Goal: Information Seeking & Learning: Check status

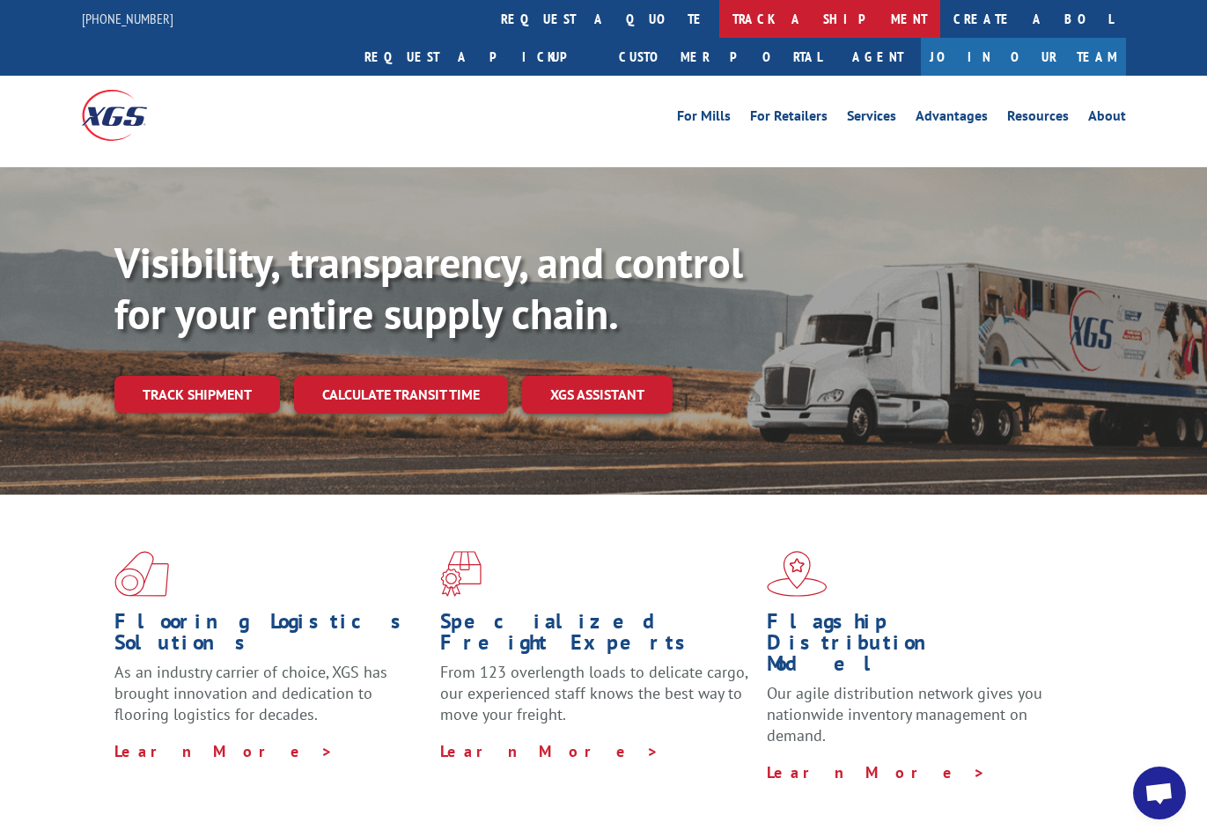
click at [719, 19] on link "track a shipment" at bounding box center [829, 19] width 221 height 38
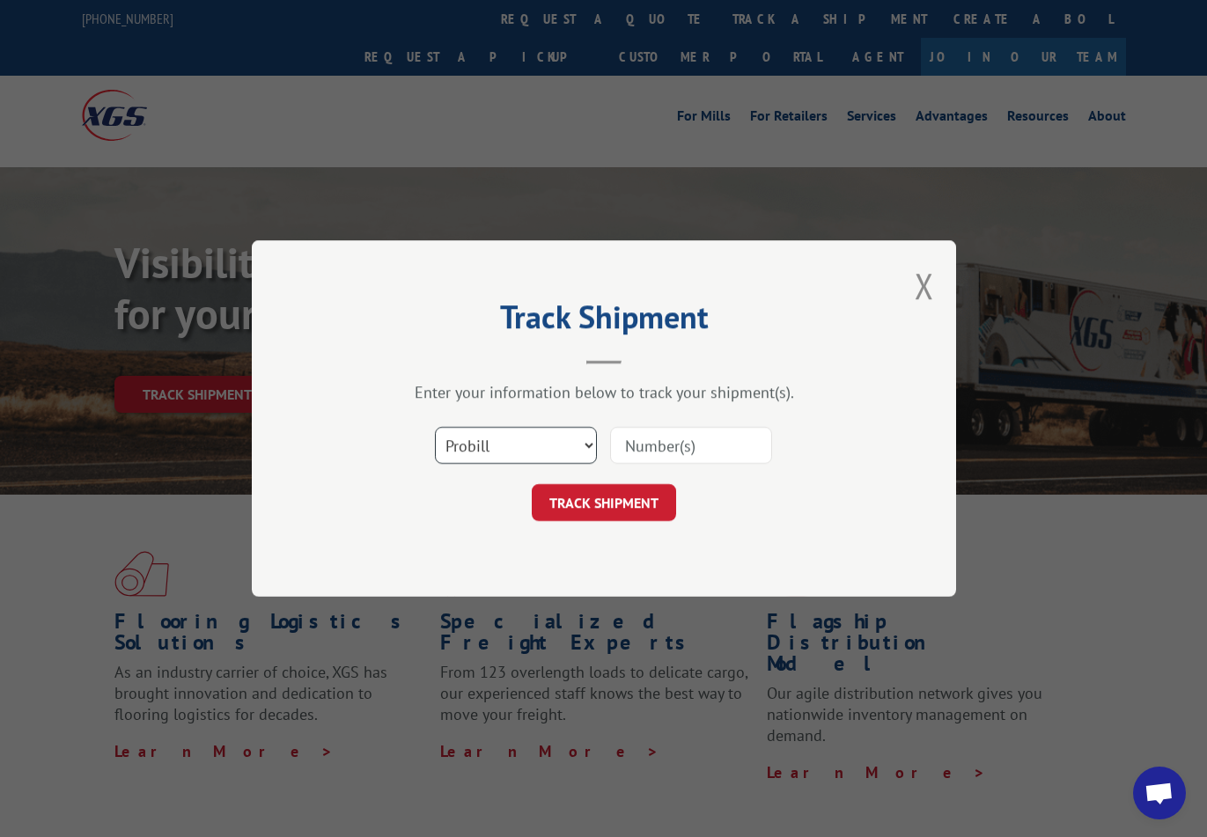
select select "bol"
click at [642, 448] on input at bounding box center [691, 445] width 162 height 37
paste input "740288"
type input "740288"
click at [648, 508] on button "TRACK SHIPMENT" at bounding box center [604, 502] width 144 height 37
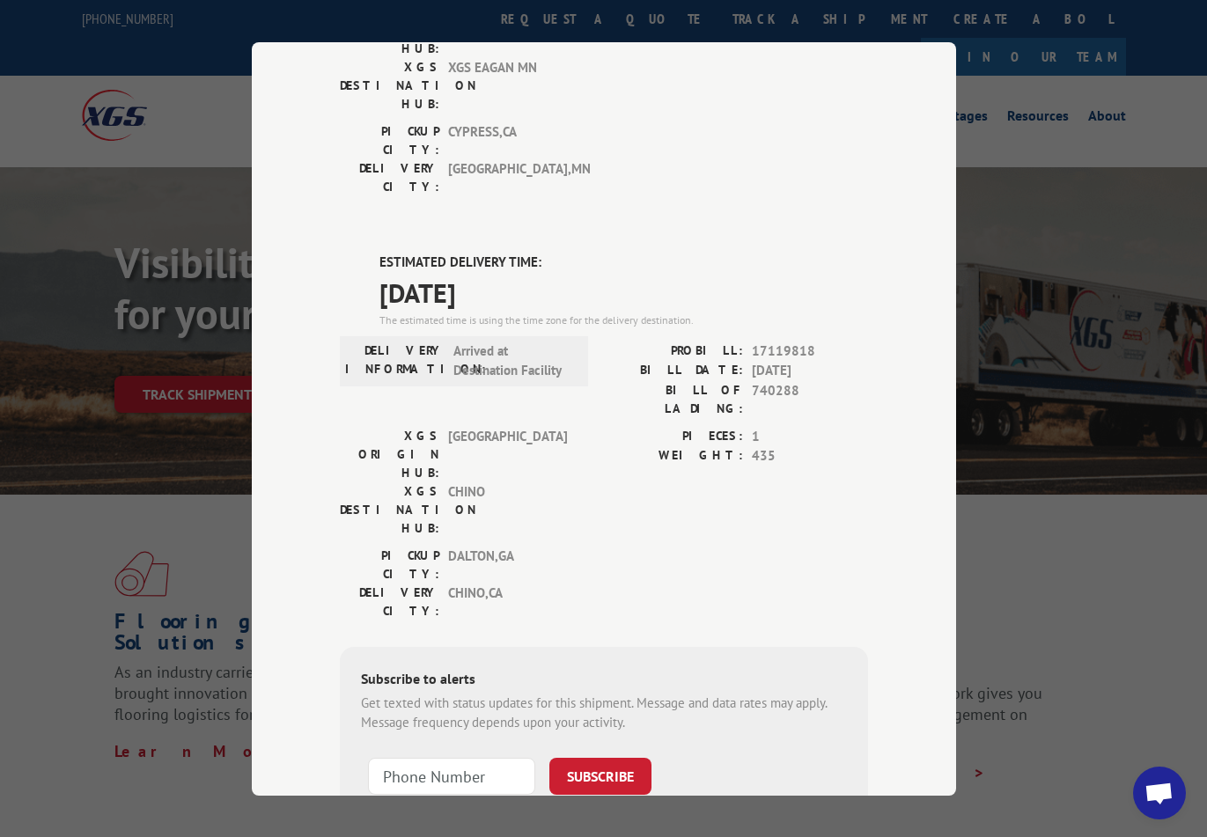
scroll to position [319, 0]
drag, startPoint x: 810, startPoint y: 245, endPoint x: 753, endPoint y: 242, distance: 57.3
click at [753, 341] on span "17119818" at bounding box center [810, 351] width 116 height 20
copy span "17119818"
drag, startPoint x: 799, startPoint y: 283, endPoint x: 752, endPoint y: 283, distance: 47.5
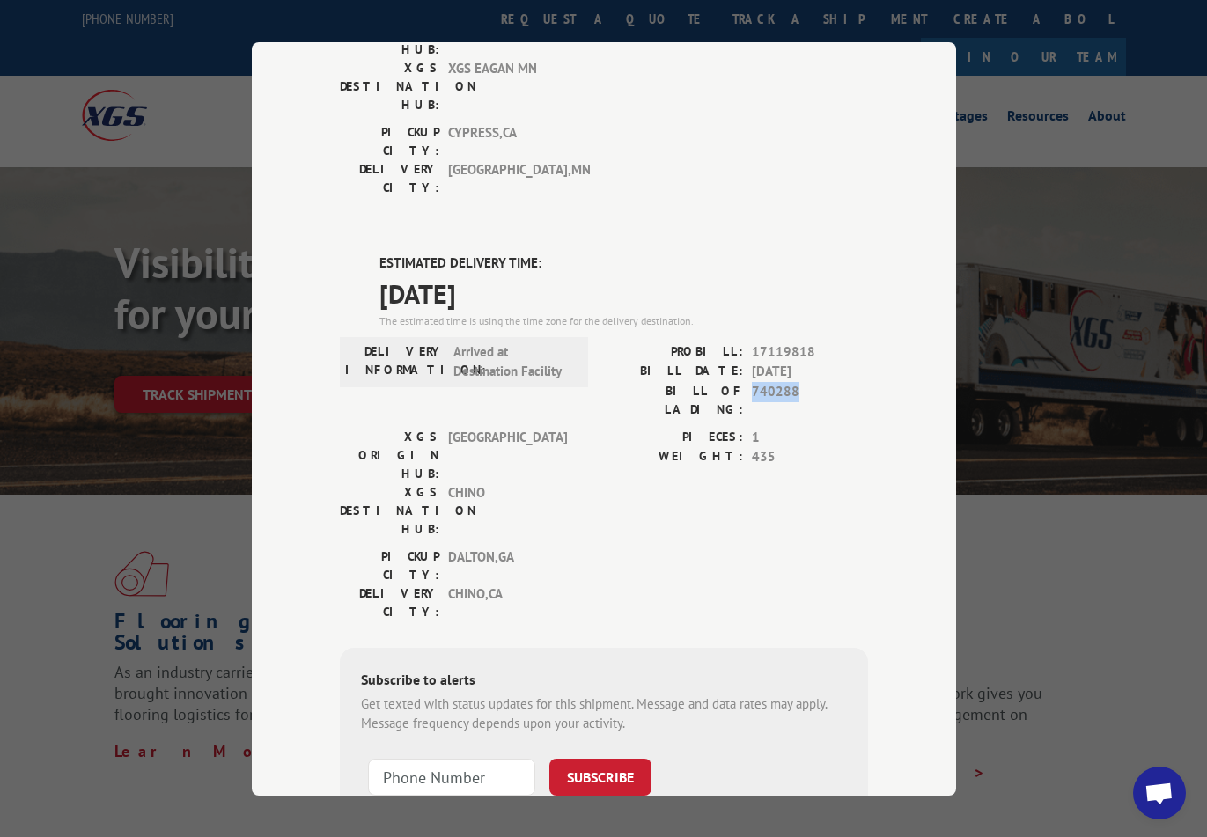
click at [752, 381] on span "740288" at bounding box center [810, 399] width 116 height 37
copy span "740288"
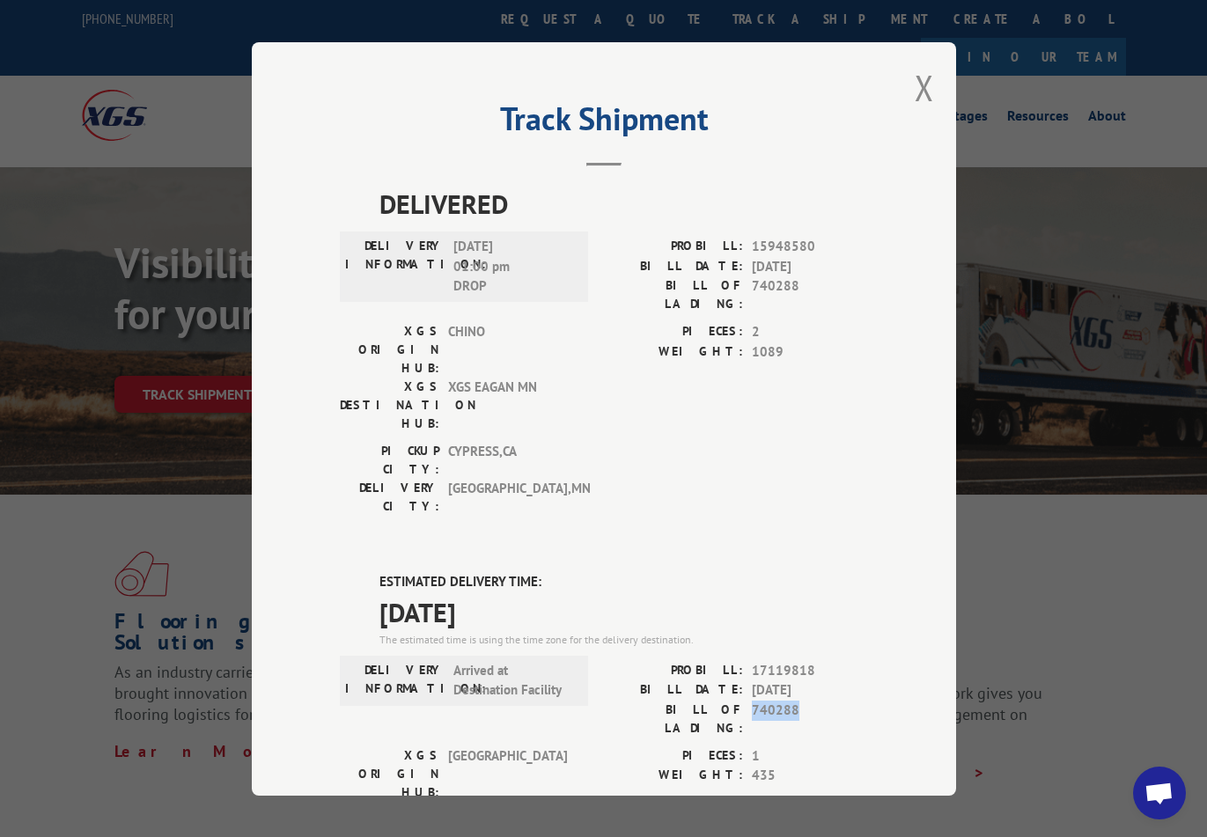
scroll to position [0, 0]
click at [936, 86] on div "Track Shipment DELIVERED DELIVERY INFORMATION: [DATE] 01:00 pm DROP PROBILL: 15…" at bounding box center [604, 418] width 704 height 753
click at [934, 87] on div "Track Shipment DELIVERED DELIVERY INFORMATION: [DATE] 01:00 pm DROP PROBILL: 15…" at bounding box center [604, 418] width 704 height 753
click at [921, 88] on button "Close modal" at bounding box center [923, 87] width 19 height 47
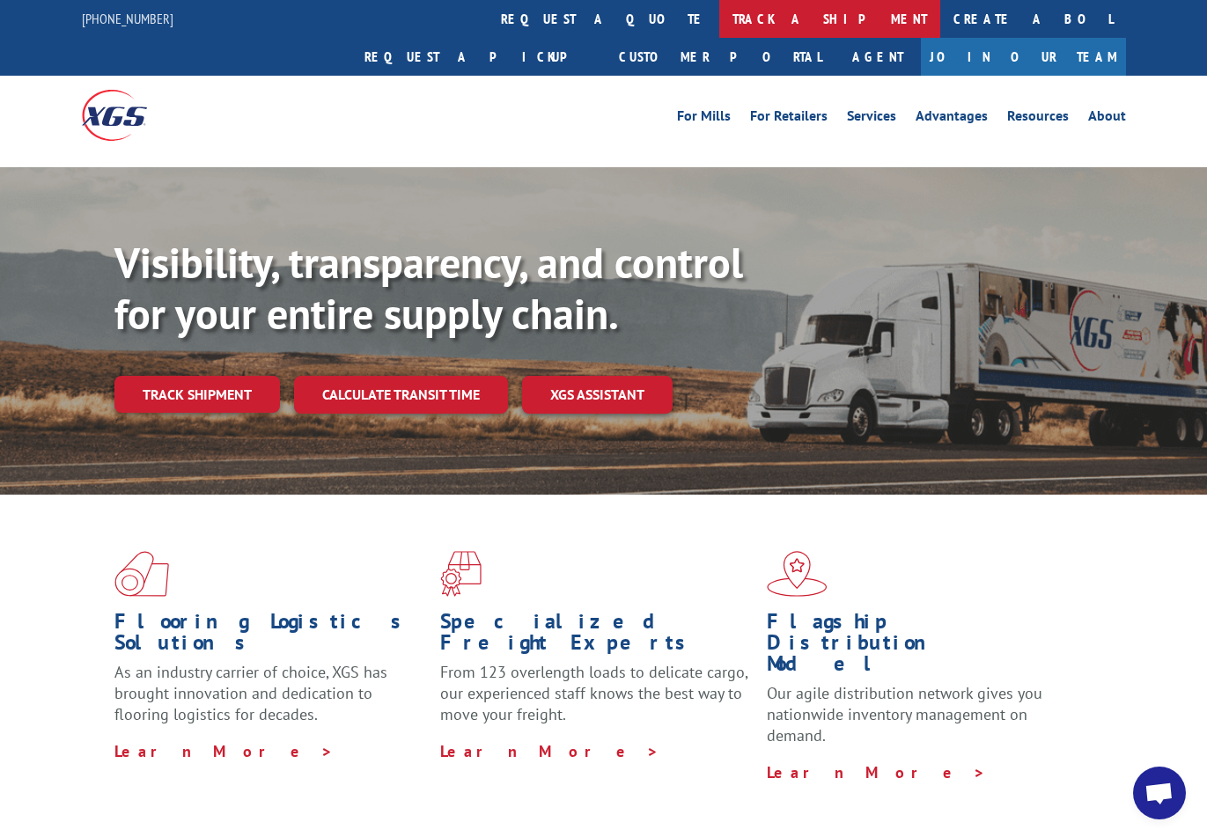
click at [719, 28] on link "track a shipment" at bounding box center [829, 19] width 221 height 38
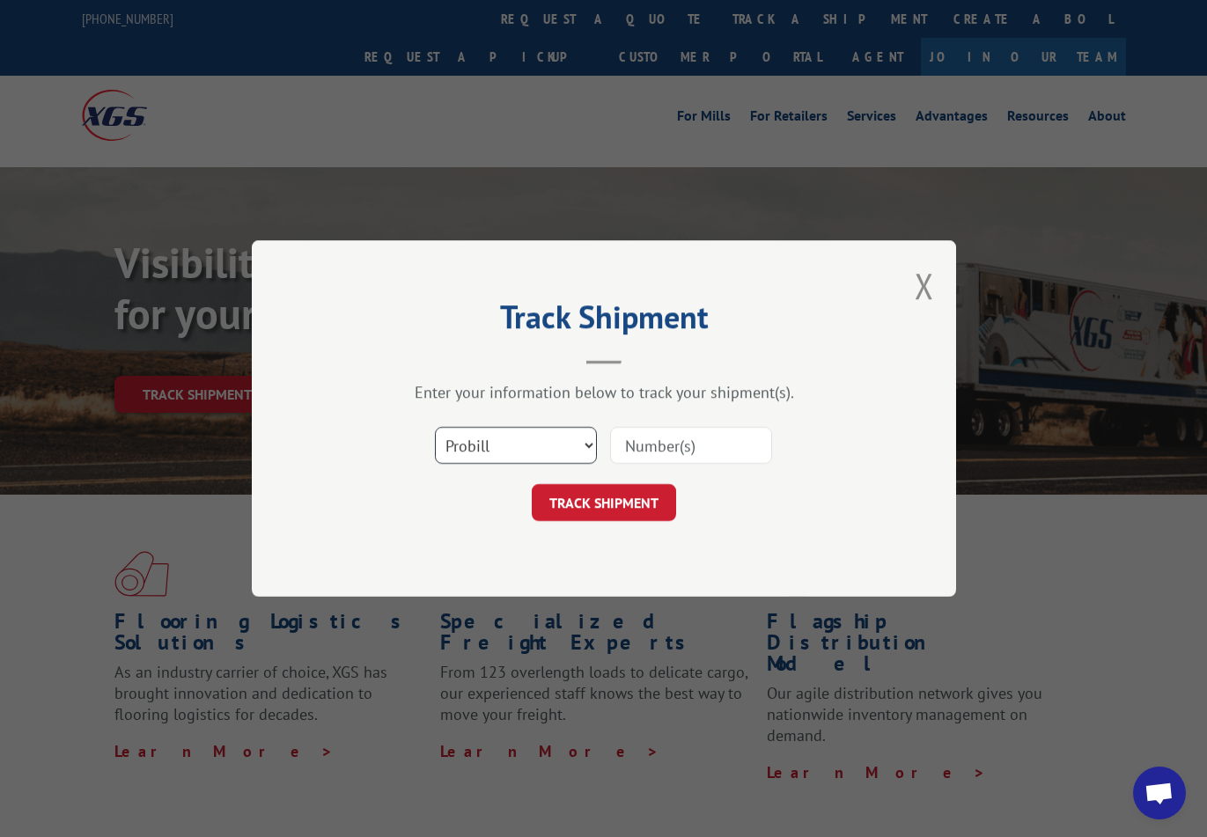
select select "bol"
click at [635, 448] on input at bounding box center [691, 445] width 162 height 37
paste input "740601"
type input "740601"
click at [620, 503] on button "TRACK SHIPMENT" at bounding box center [604, 502] width 144 height 37
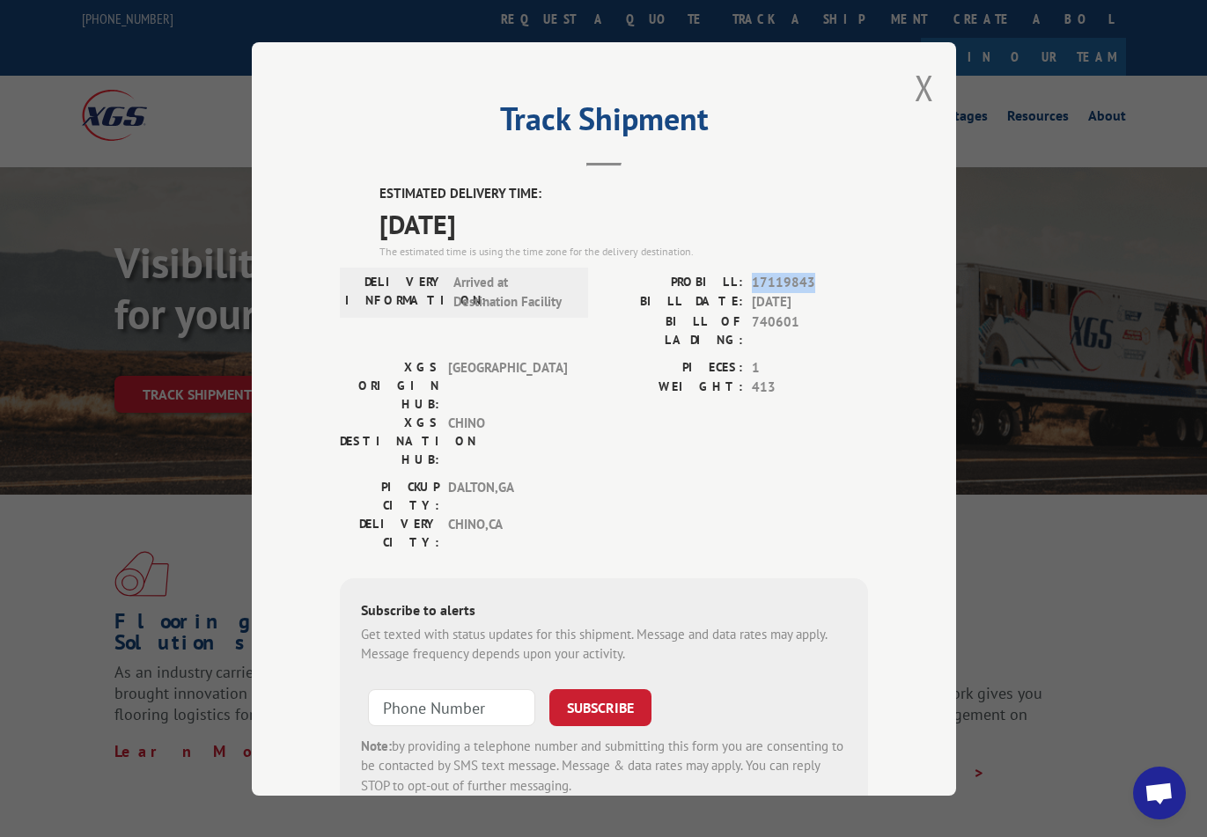
drag, startPoint x: 812, startPoint y: 277, endPoint x: 754, endPoint y: 278, distance: 58.1
click at [754, 278] on span "17119843" at bounding box center [810, 282] width 116 height 20
copy span "17119843"
drag, startPoint x: 799, startPoint y: 315, endPoint x: 752, endPoint y: 318, distance: 47.6
click at [752, 318] on span "740601" at bounding box center [810, 330] width 116 height 37
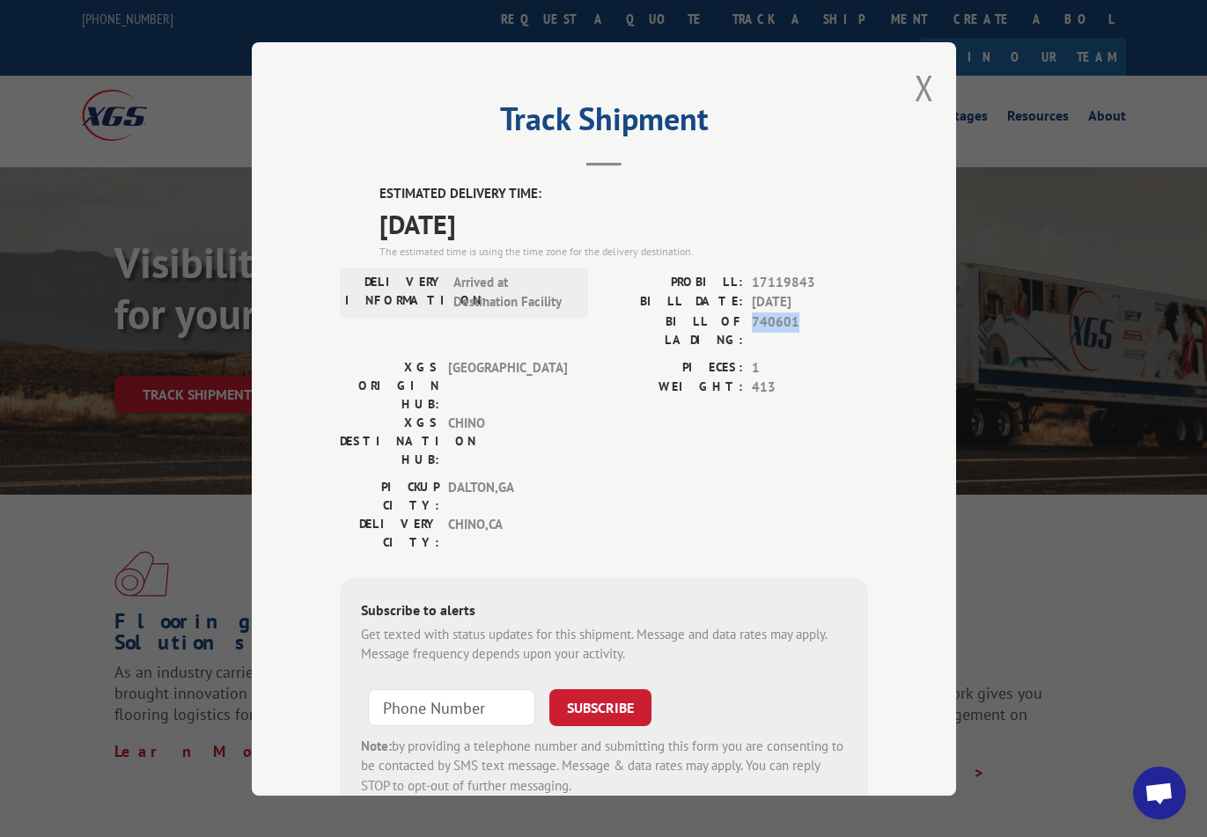
copy span "740601"
click at [927, 96] on button "Close modal" at bounding box center [923, 87] width 19 height 47
